Goal: Task Accomplishment & Management: Use online tool/utility

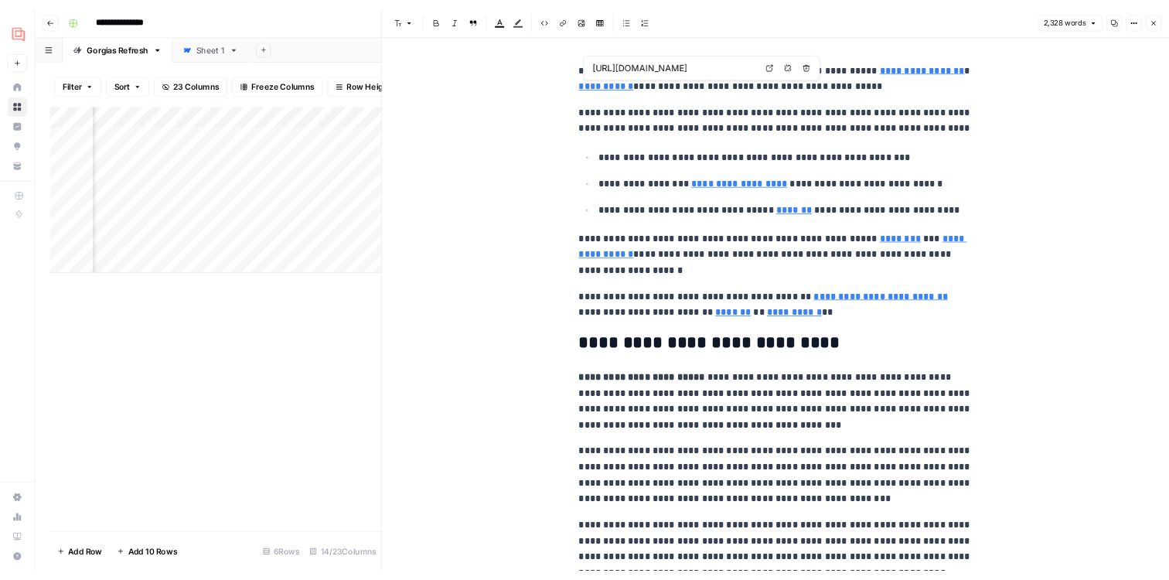
scroll to position [0, 408]
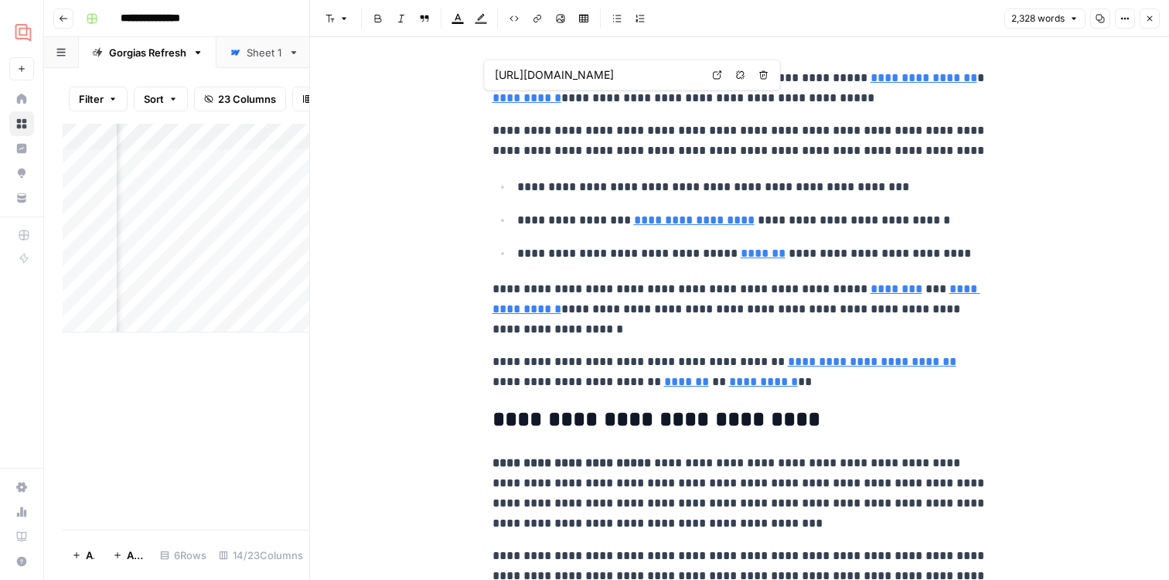
type input "[URL][DOMAIN_NAME]"
click at [1150, 16] on icon "button" at bounding box center [1149, 18] width 9 height 9
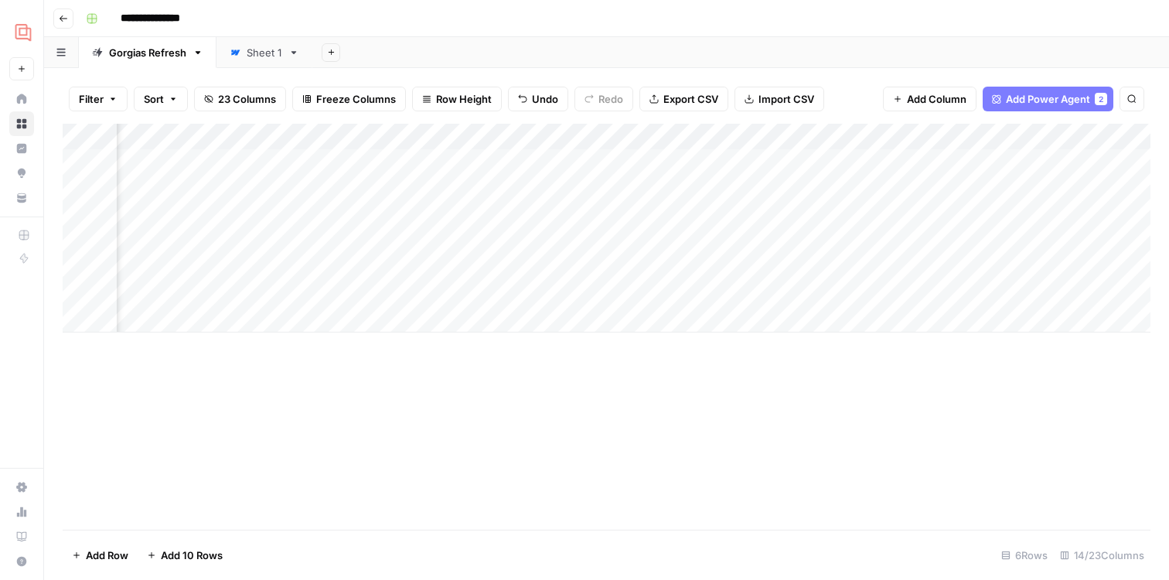
scroll to position [0, 409]
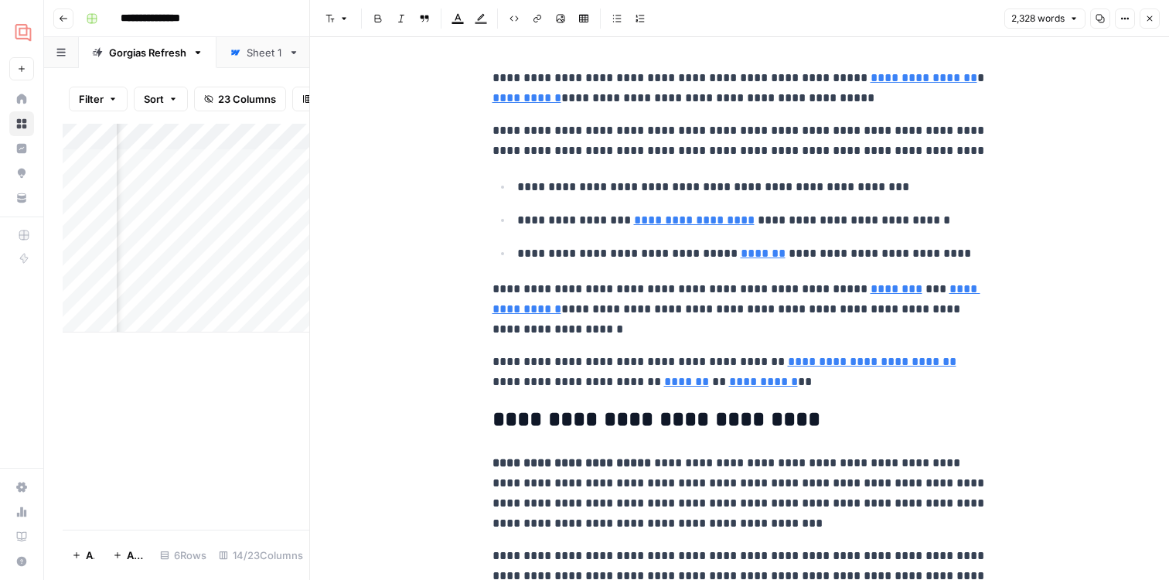
click at [1145, 17] on icon "button" at bounding box center [1149, 18] width 9 height 9
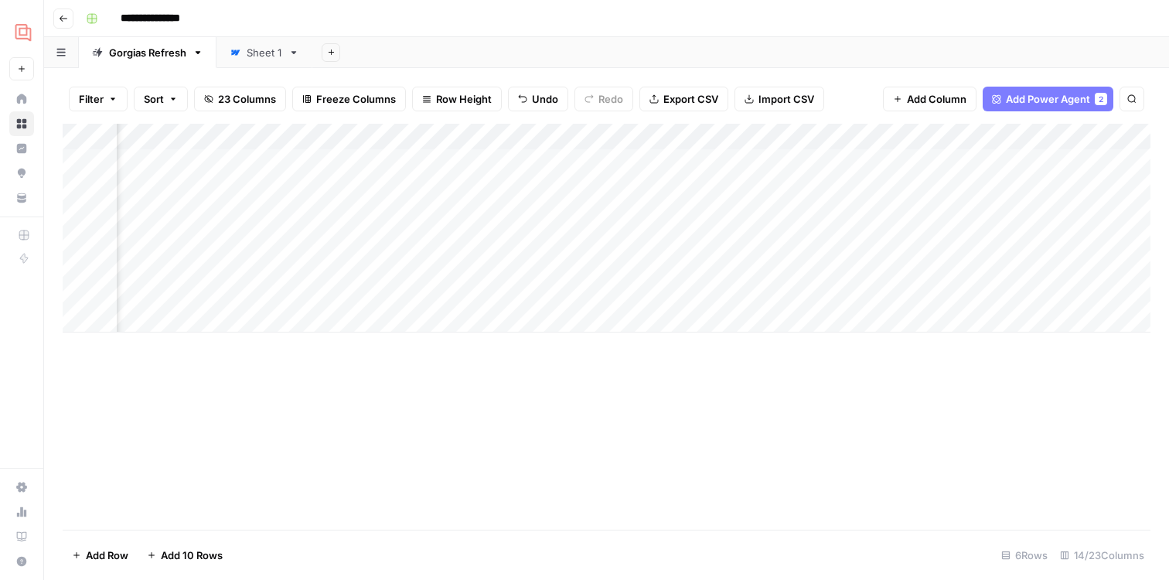
scroll to position [0, 1237]
click at [1031, 165] on div "Add Column" at bounding box center [607, 228] width 1088 height 209
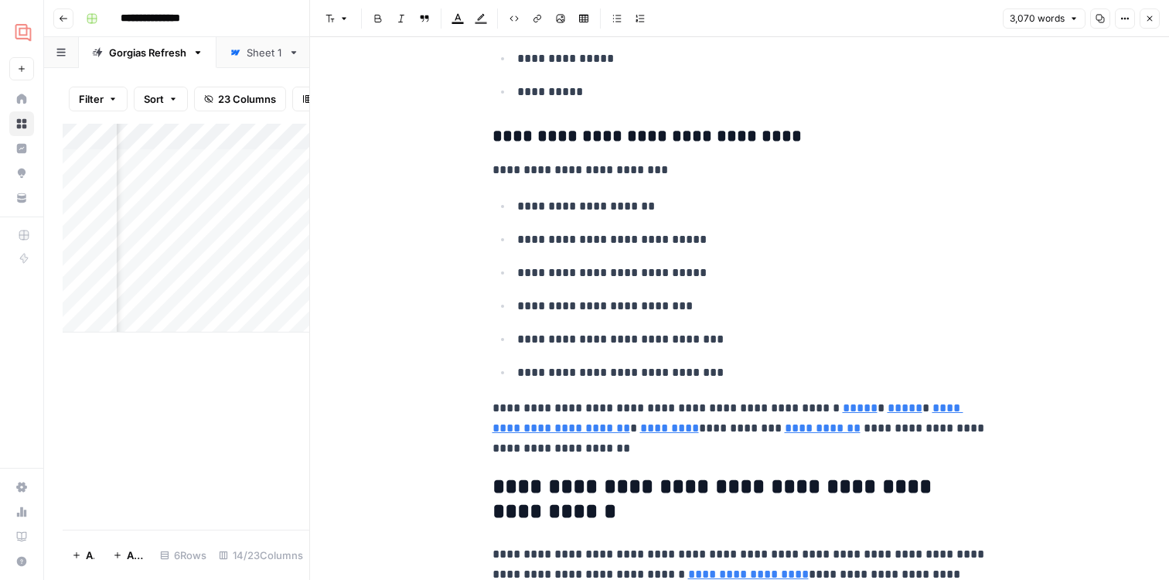
scroll to position [591, 0]
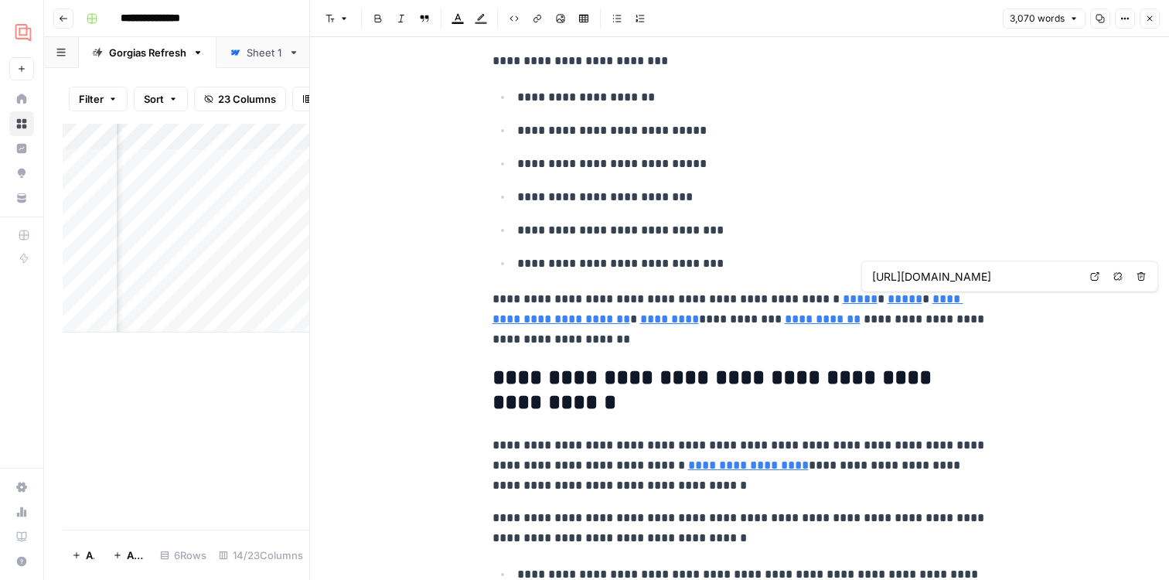
type input "[URL][DOMAIN_NAME]"
click at [785, 323] on link "**********" at bounding box center [823, 319] width 76 height 12
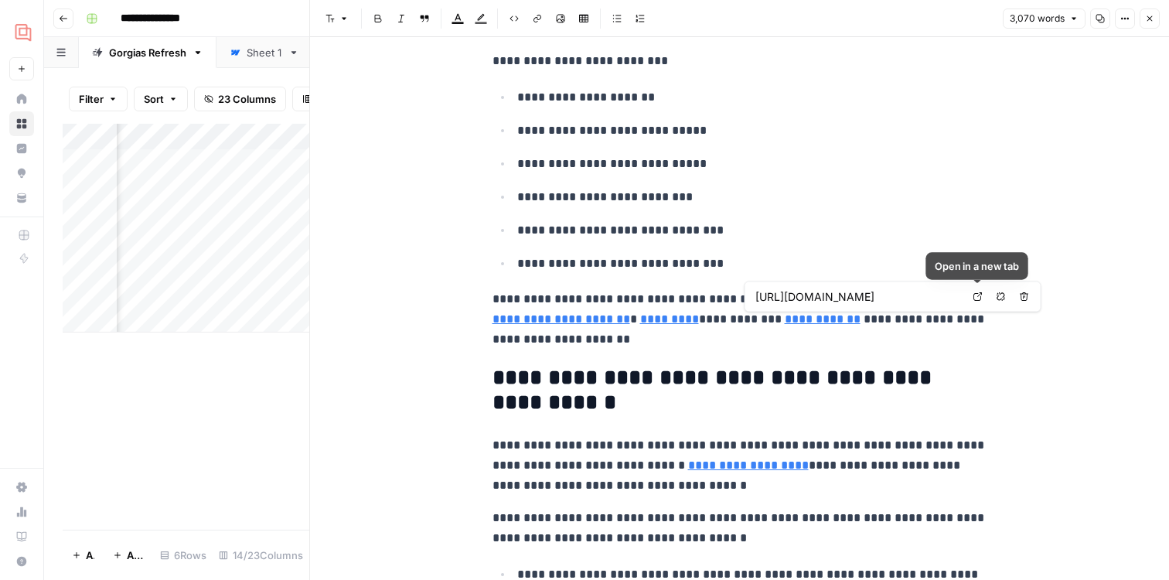
click at [972, 295] on link "Open in a new tab" at bounding box center [978, 297] width 20 height 20
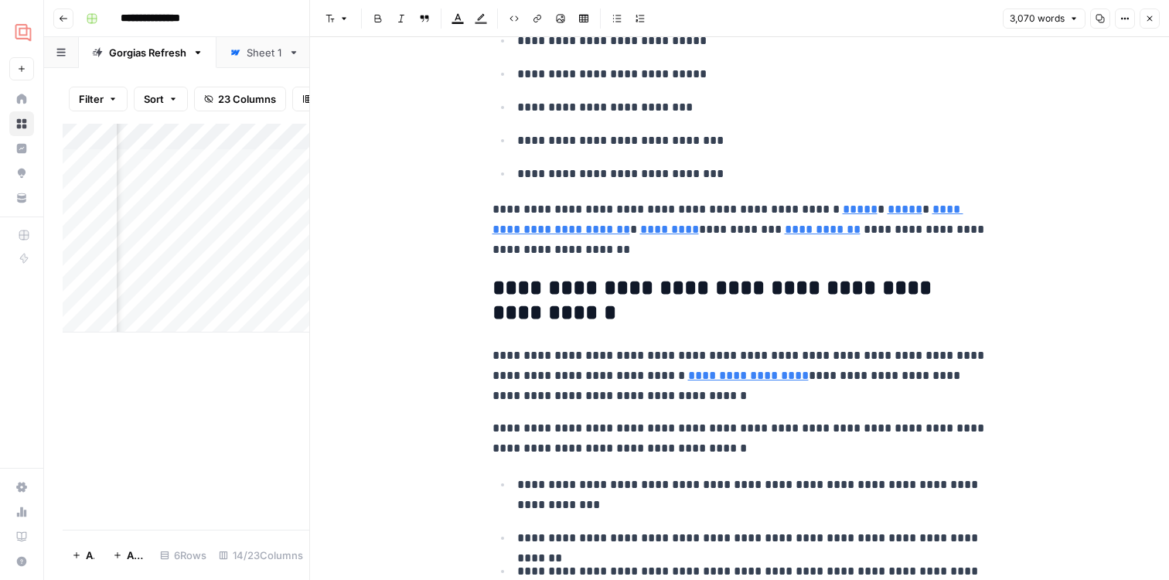
scroll to position [683, 0]
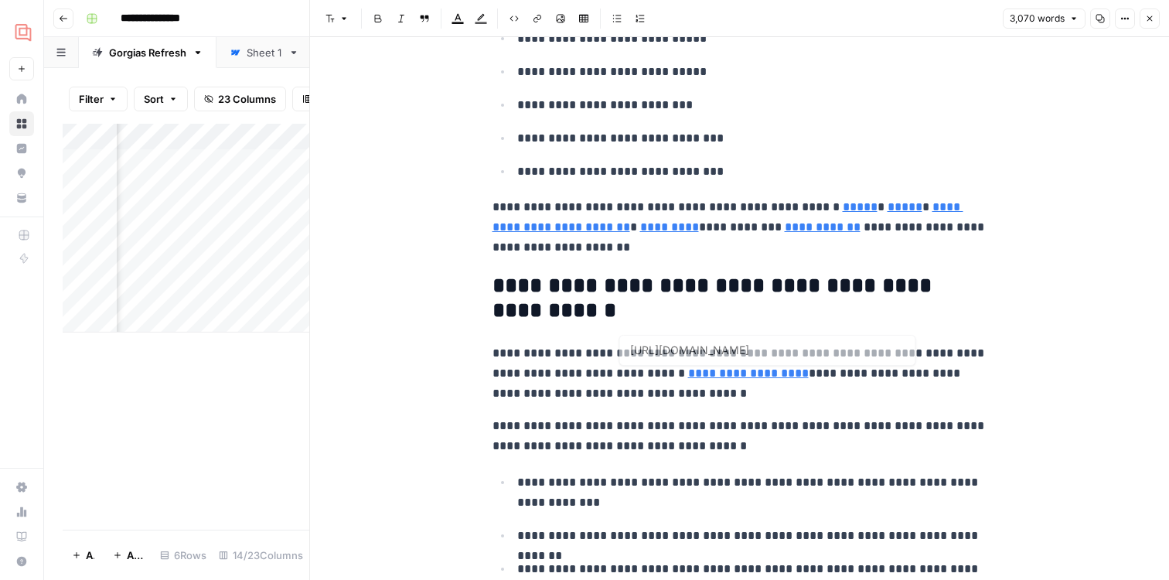
click at [720, 367] on link "**********" at bounding box center [748, 373] width 121 height 12
click at [720, 373] on link "**********" at bounding box center [748, 373] width 121 height 12
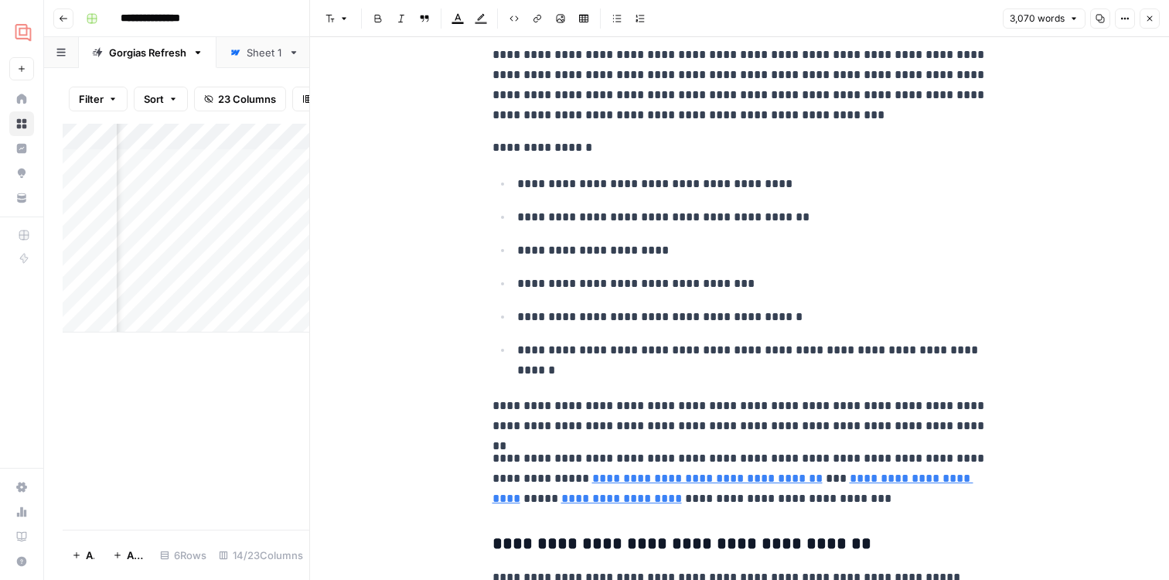
scroll to position [3515, 0]
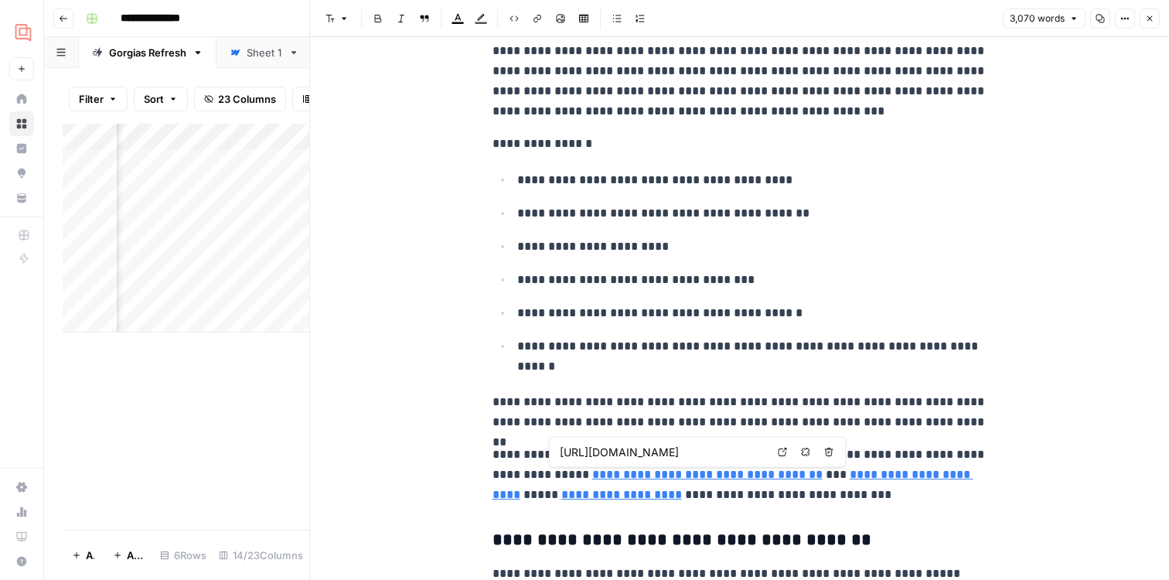
type input "[URL][DOMAIN_NAME]"
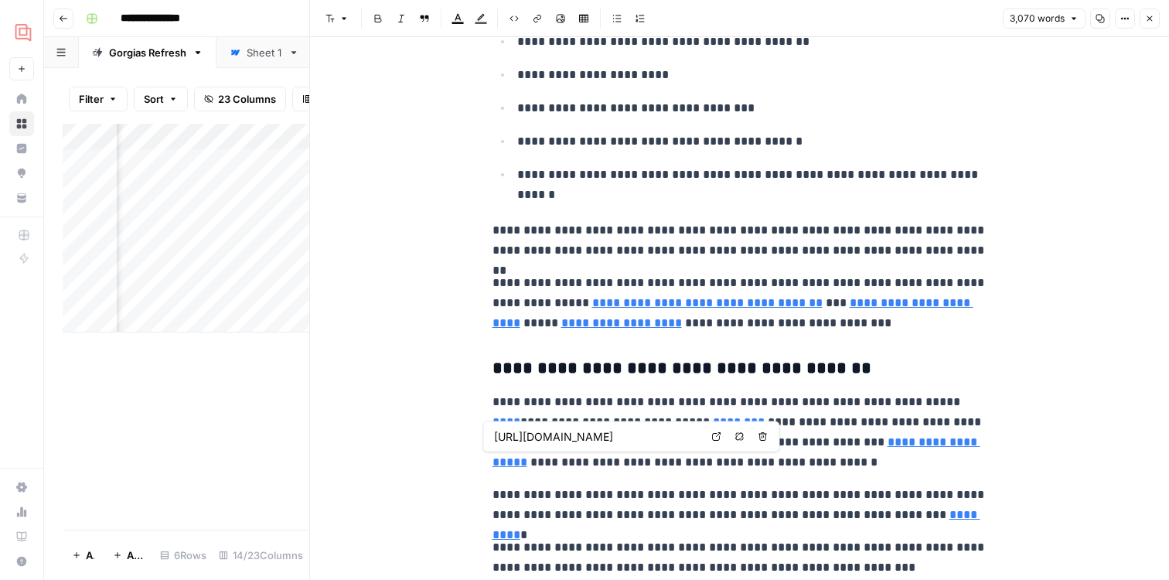
scroll to position [3719, 0]
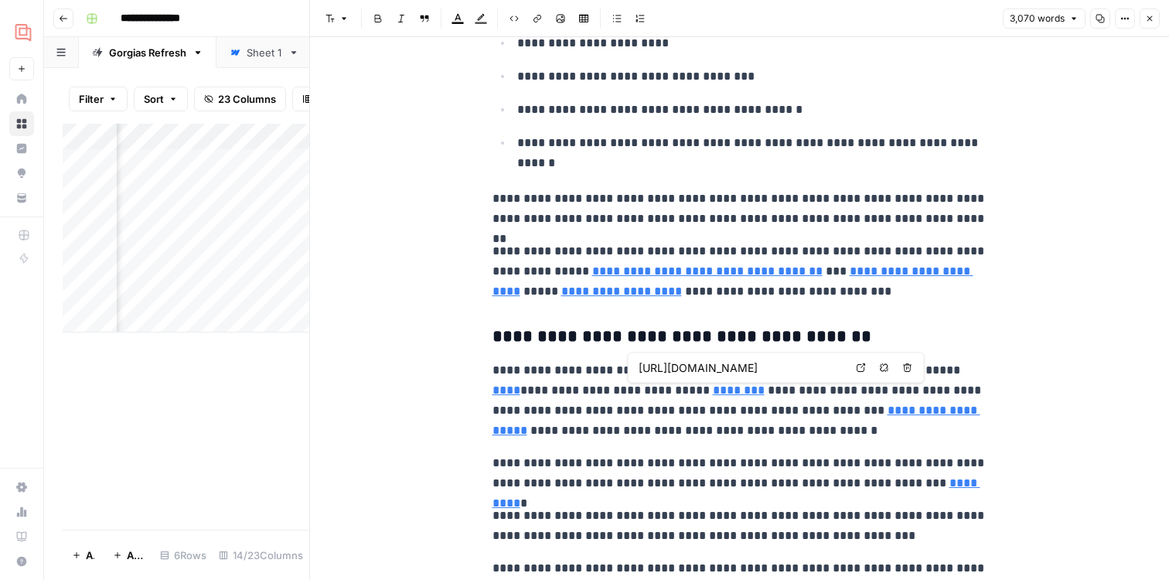
type input "[URL][DOMAIN_NAME]"
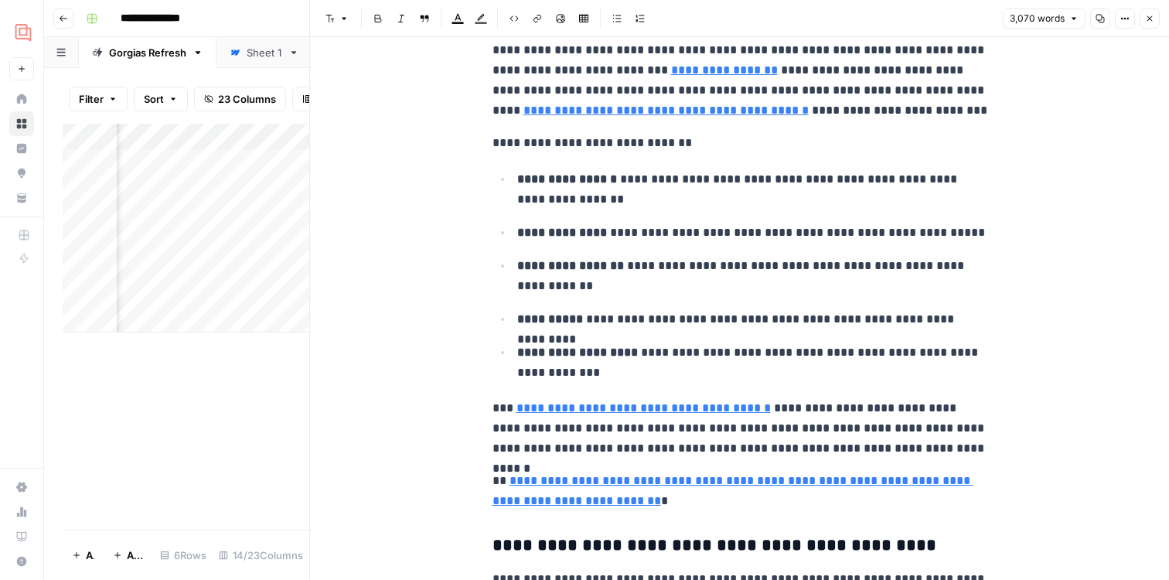
scroll to position [5238, 0]
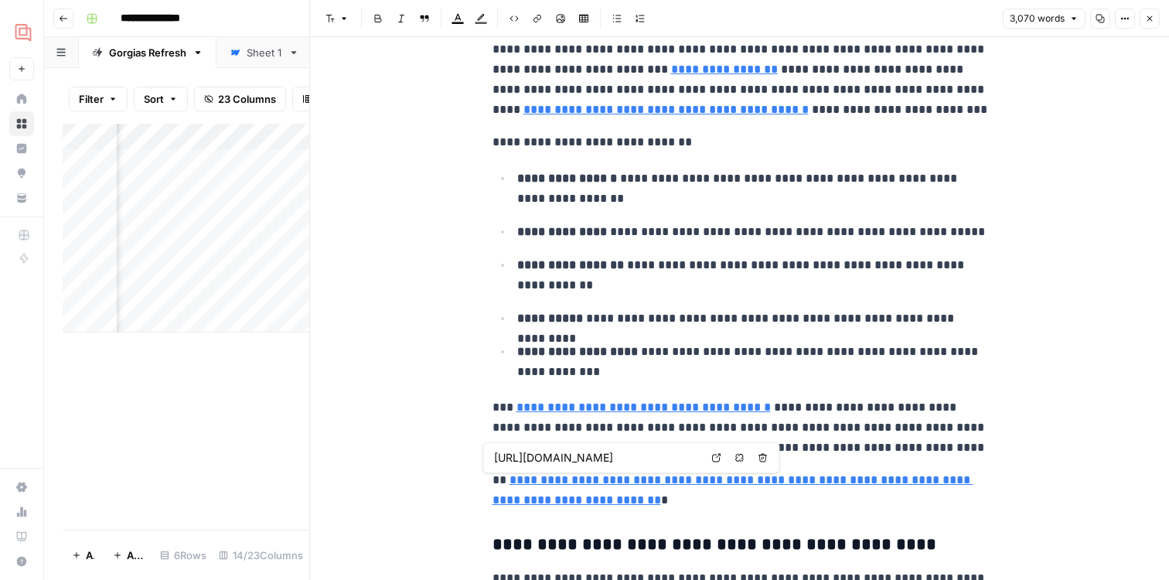
click at [720, 458] on icon at bounding box center [716, 457] width 9 height 9
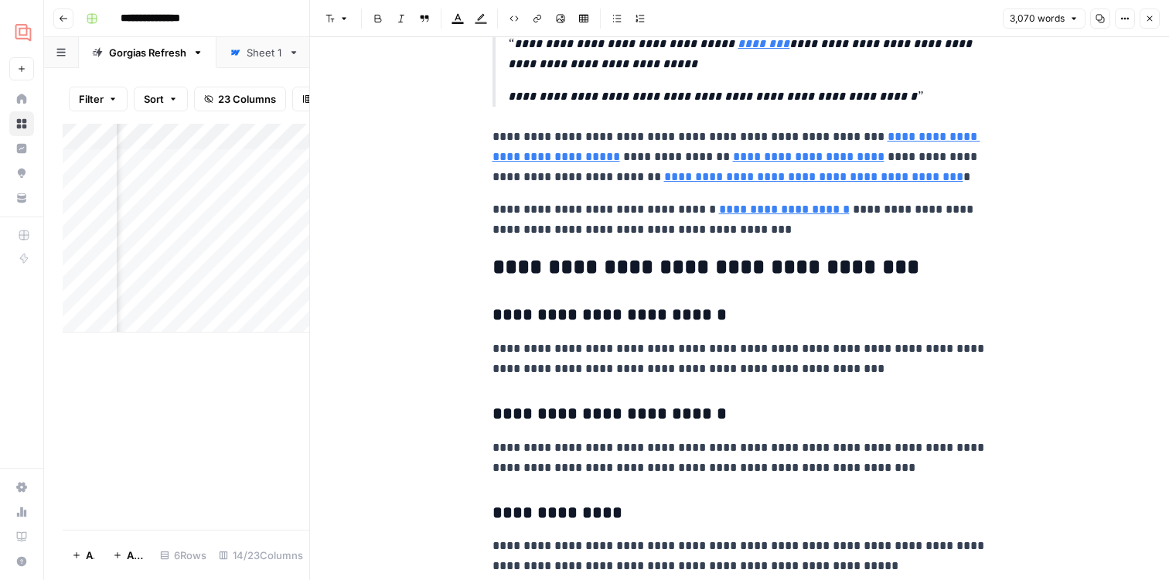
scroll to position [9431, 0]
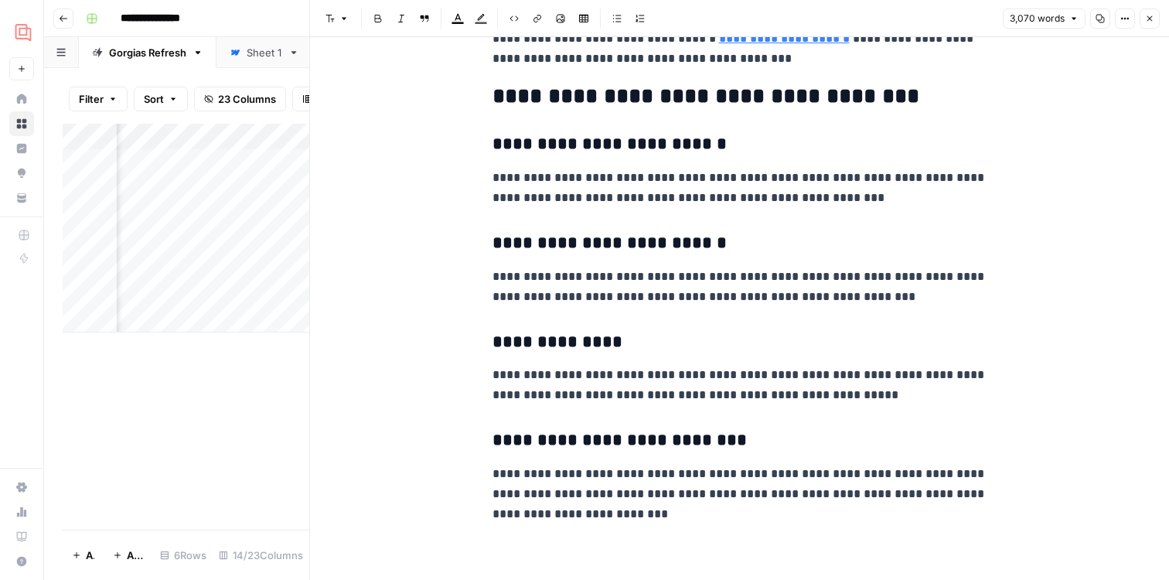
click at [1158, 19] on button "Close" at bounding box center [1150, 19] width 20 height 20
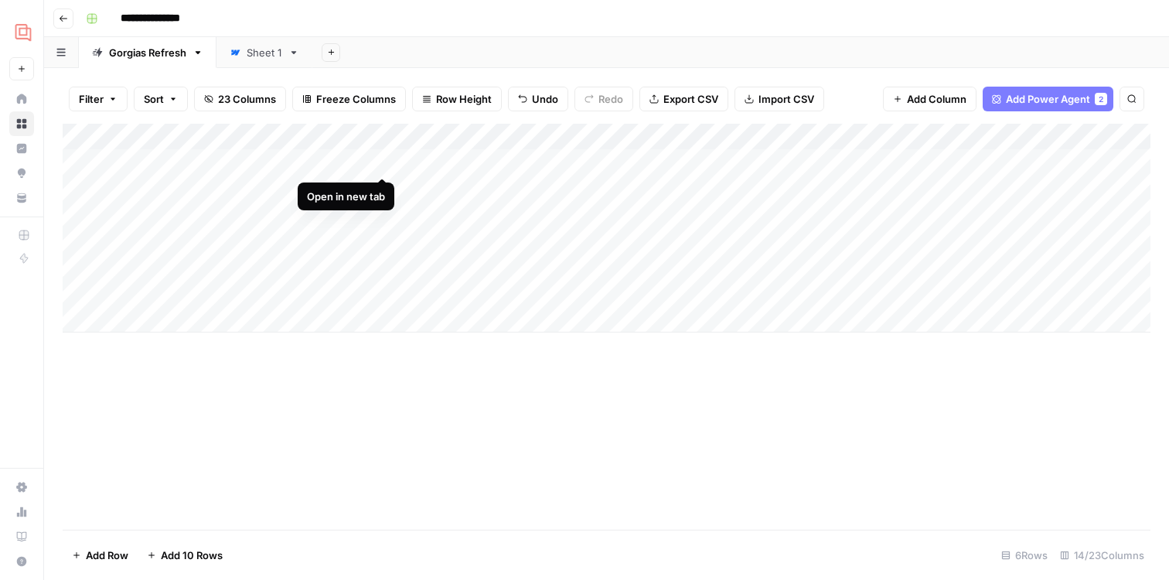
click at [381, 162] on div "Add Column" at bounding box center [607, 228] width 1088 height 209
click at [385, 164] on div "Add Column" at bounding box center [607, 228] width 1088 height 209
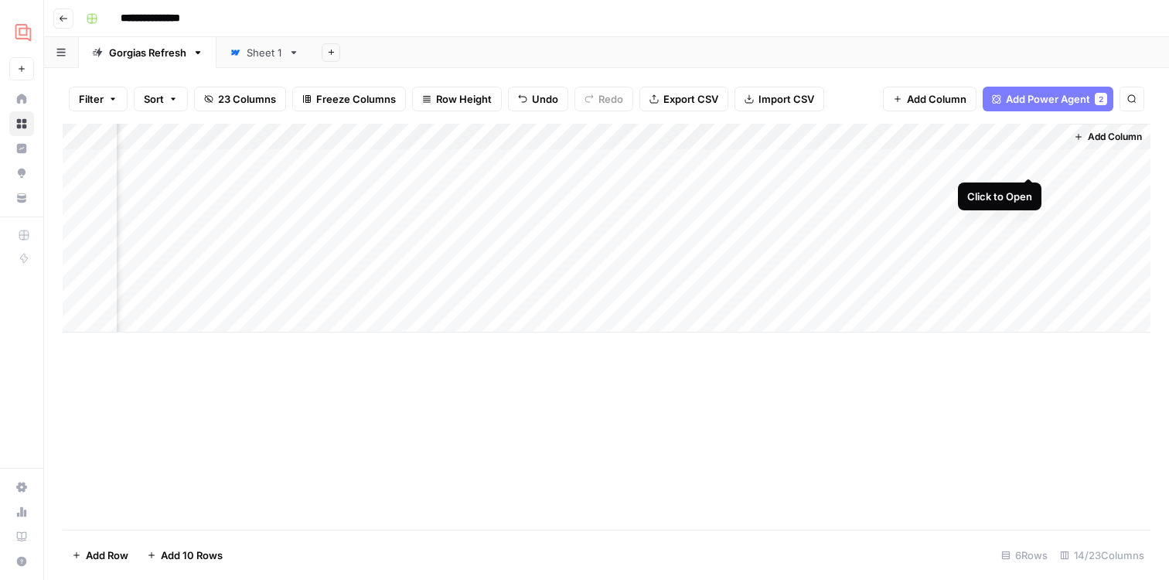
click at [1025, 160] on div "Add Column" at bounding box center [607, 228] width 1088 height 209
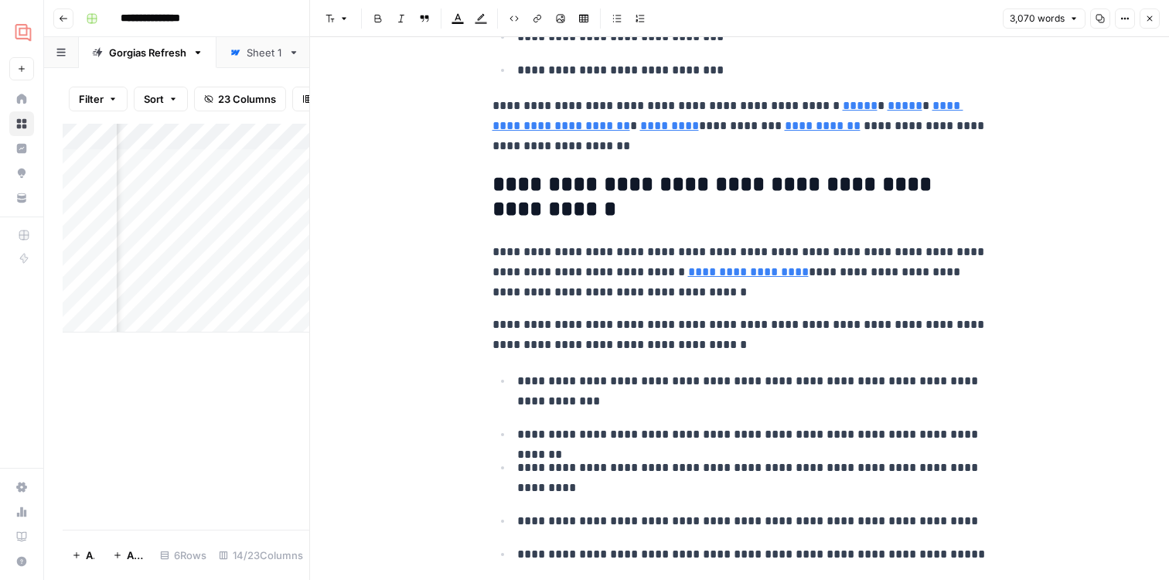
scroll to position [870, 0]
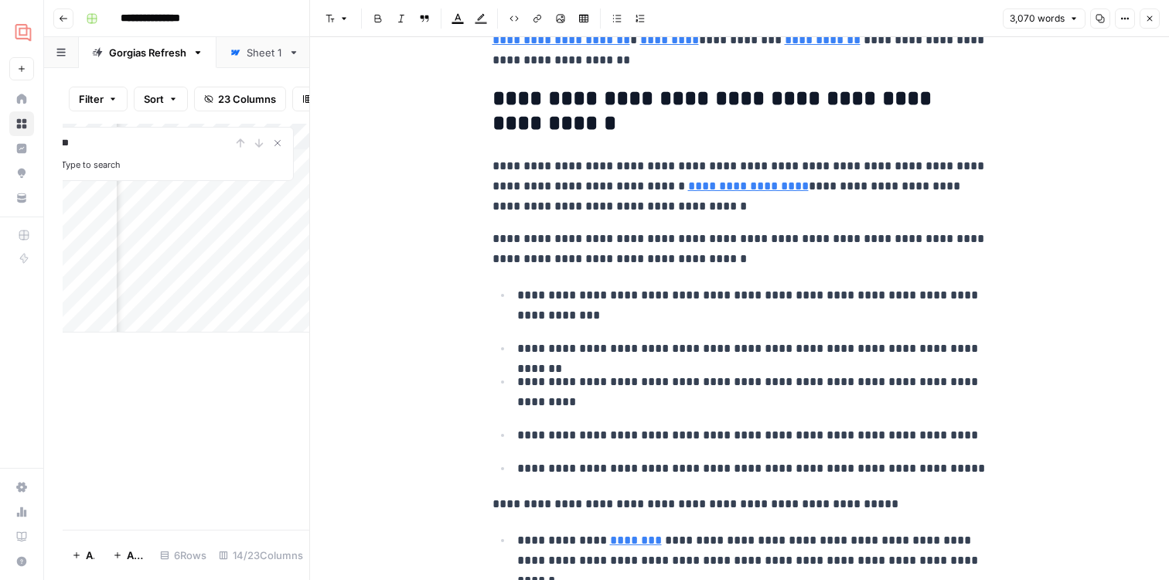
type input "*"
click at [276, 144] on icon "Close Search" at bounding box center [277, 143] width 12 height 12
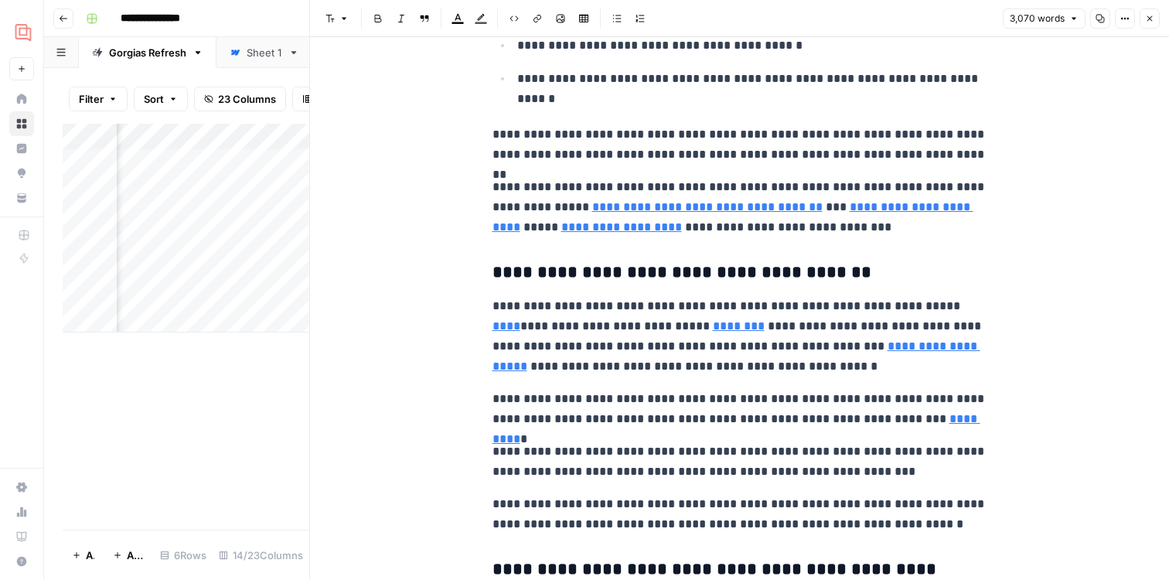
scroll to position [3784, 0]
click at [1145, 15] on icon "button" at bounding box center [1149, 18] width 9 height 9
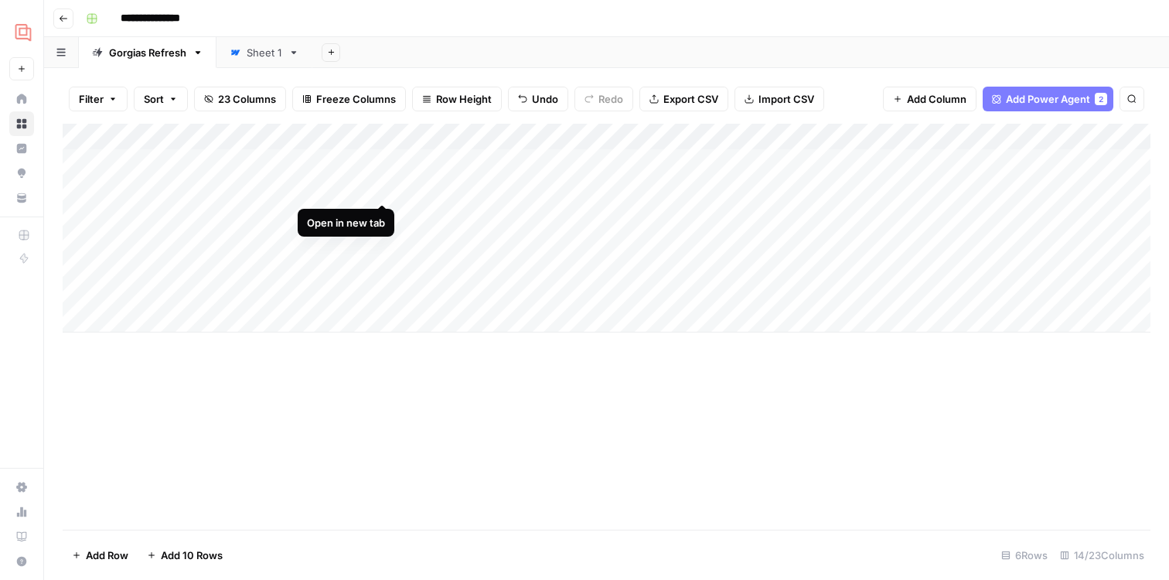
click at [380, 188] on div "Add Column" at bounding box center [607, 228] width 1088 height 209
click at [382, 213] on div "Add Column" at bounding box center [607, 228] width 1088 height 209
click at [383, 241] on div "Add Column" at bounding box center [607, 228] width 1088 height 209
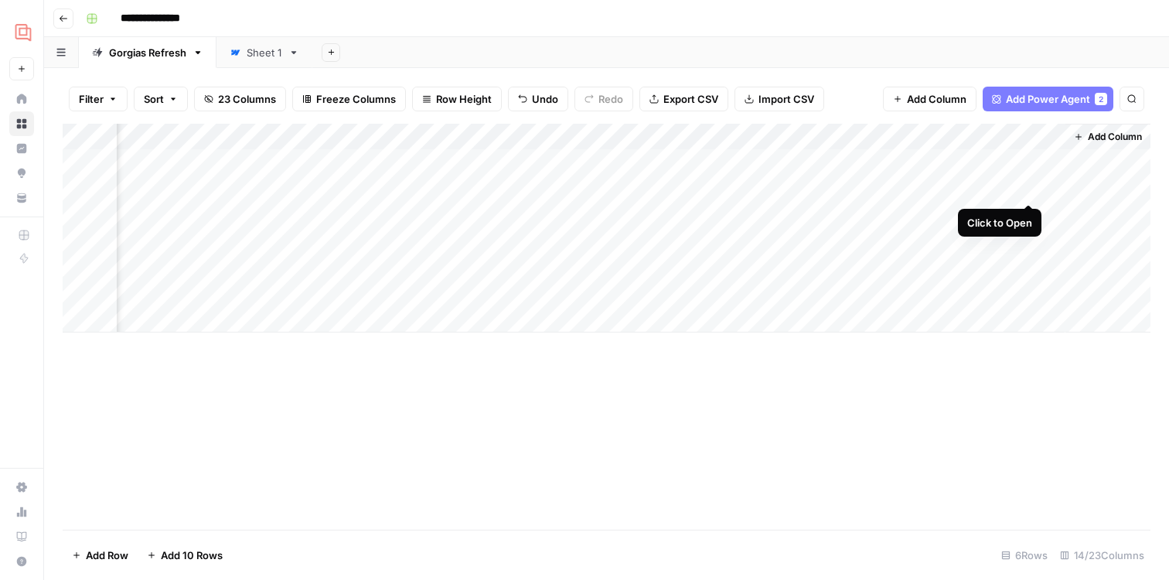
click at [1027, 189] on div "Add Column" at bounding box center [607, 228] width 1088 height 209
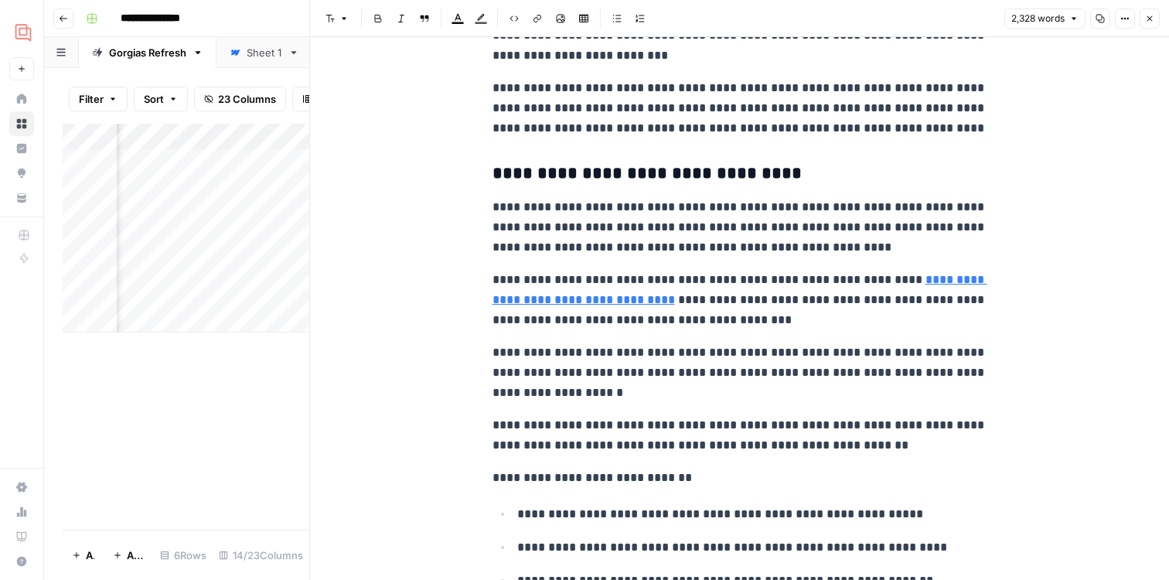
scroll to position [5065, 0]
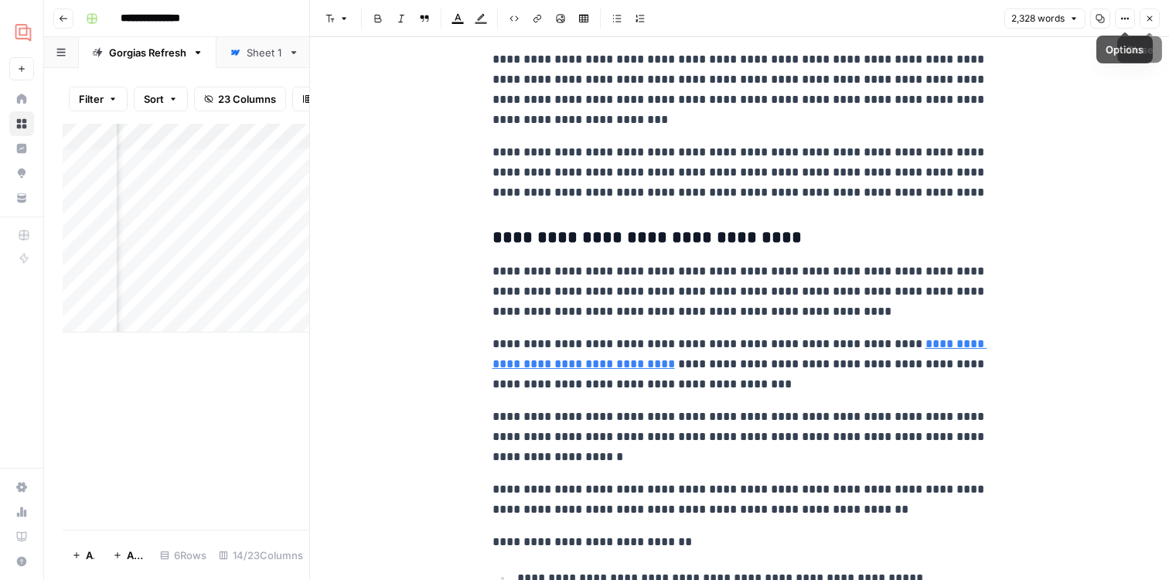
click at [1145, 18] on icon "button" at bounding box center [1149, 18] width 9 height 9
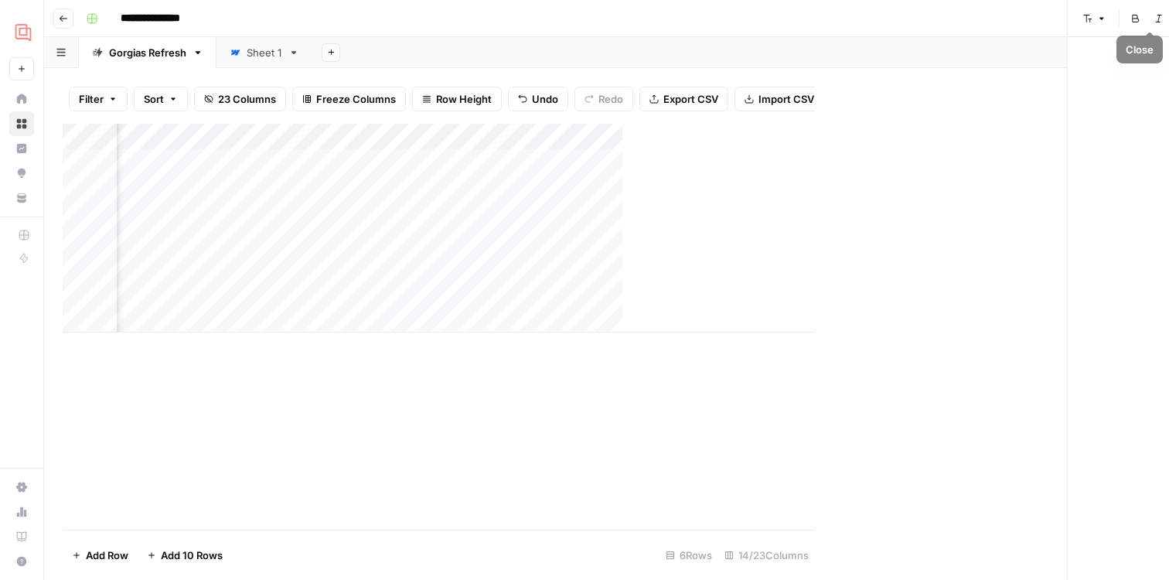
scroll to position [0, 1219]
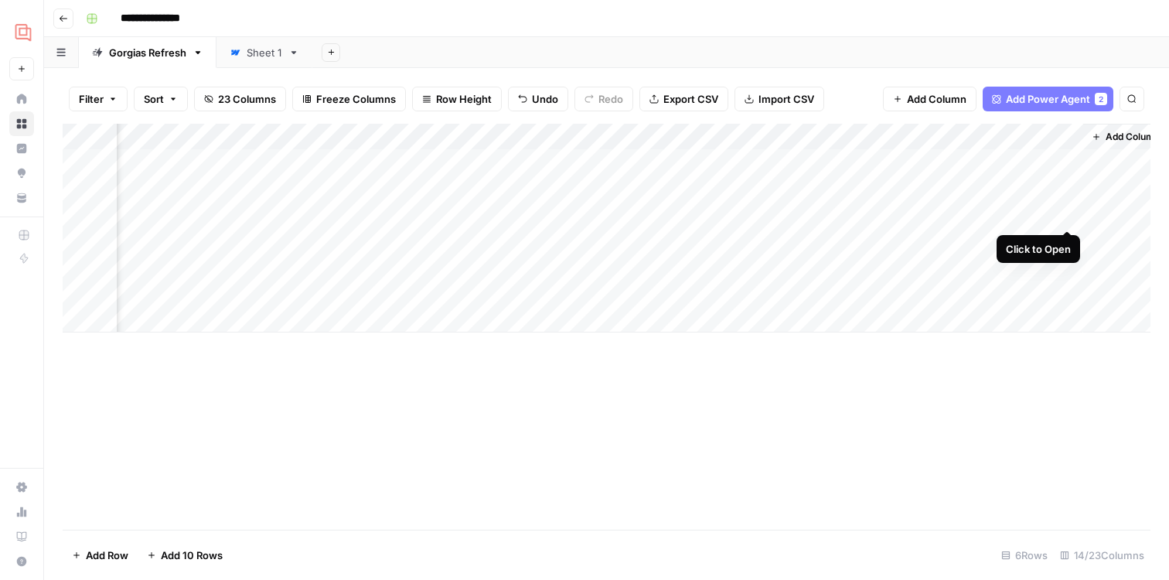
click at [1066, 212] on div "Add Column" at bounding box center [607, 228] width 1088 height 209
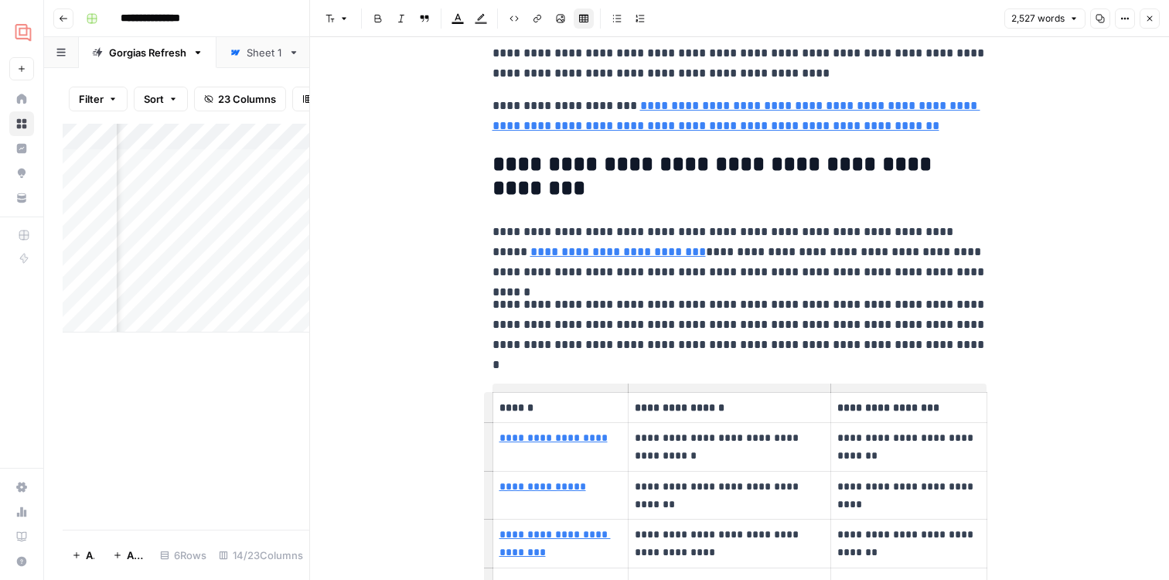
scroll to position [10524, 0]
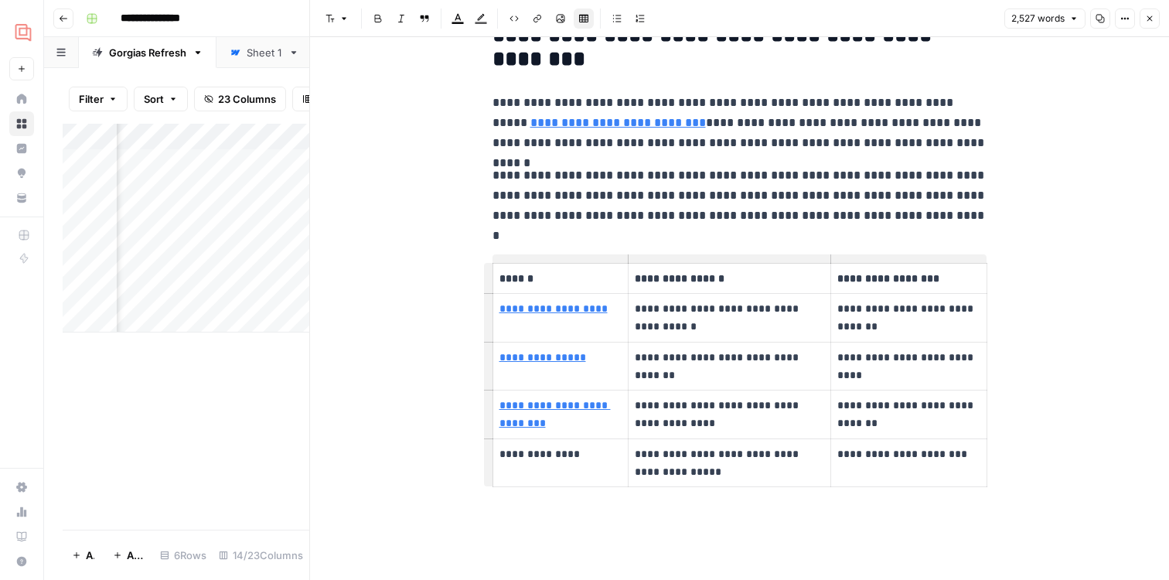
click at [1152, 19] on icon "button" at bounding box center [1149, 18] width 9 height 9
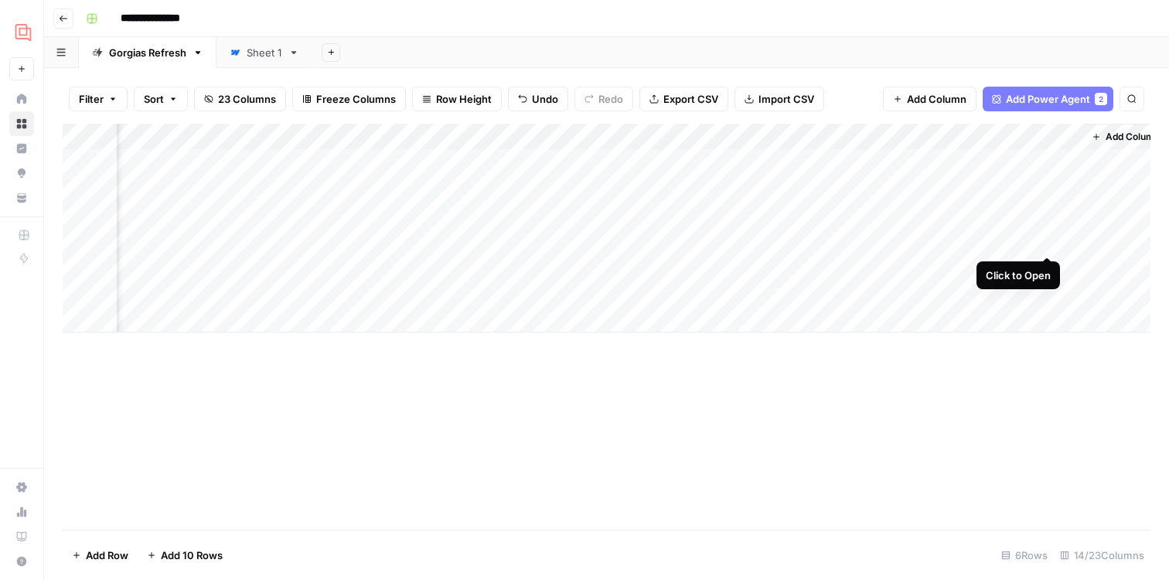
click at [1049, 243] on div "Add Column" at bounding box center [607, 228] width 1088 height 209
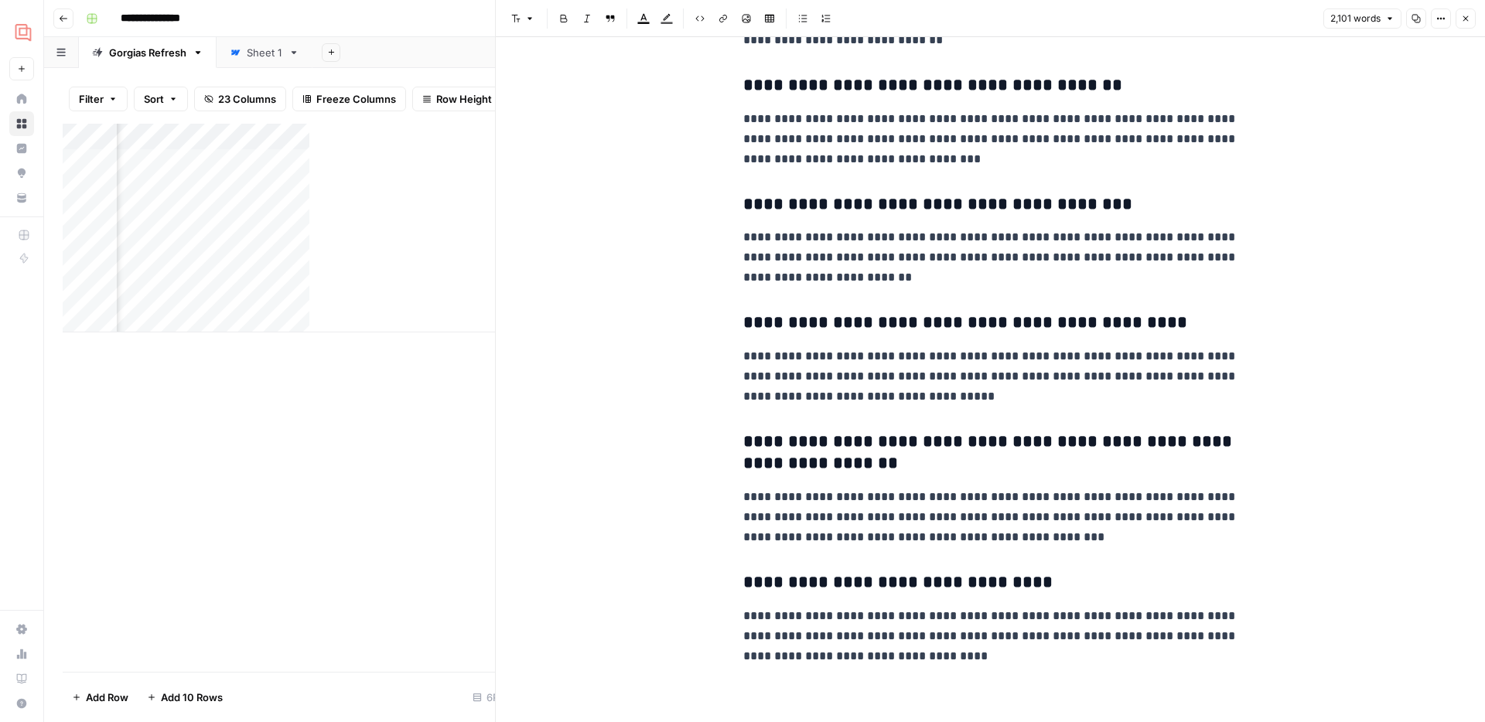
scroll to position [7043, 0]
